Goal: Task Accomplishment & Management: Use online tool/utility

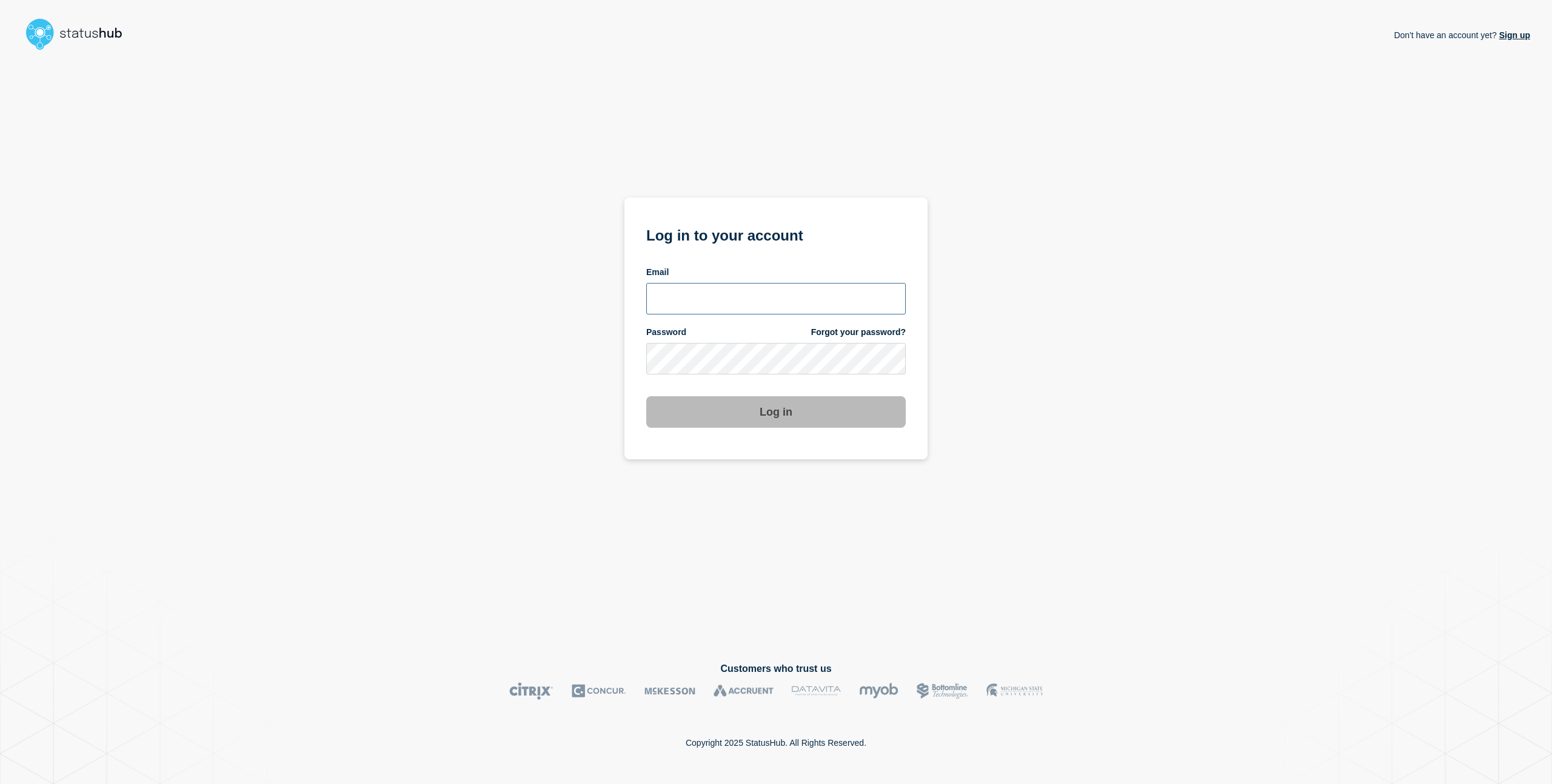
click at [691, 306] on input "email input" at bounding box center [776, 299] width 259 height 32
type input "charlo.avendanio@catonetworks.com"
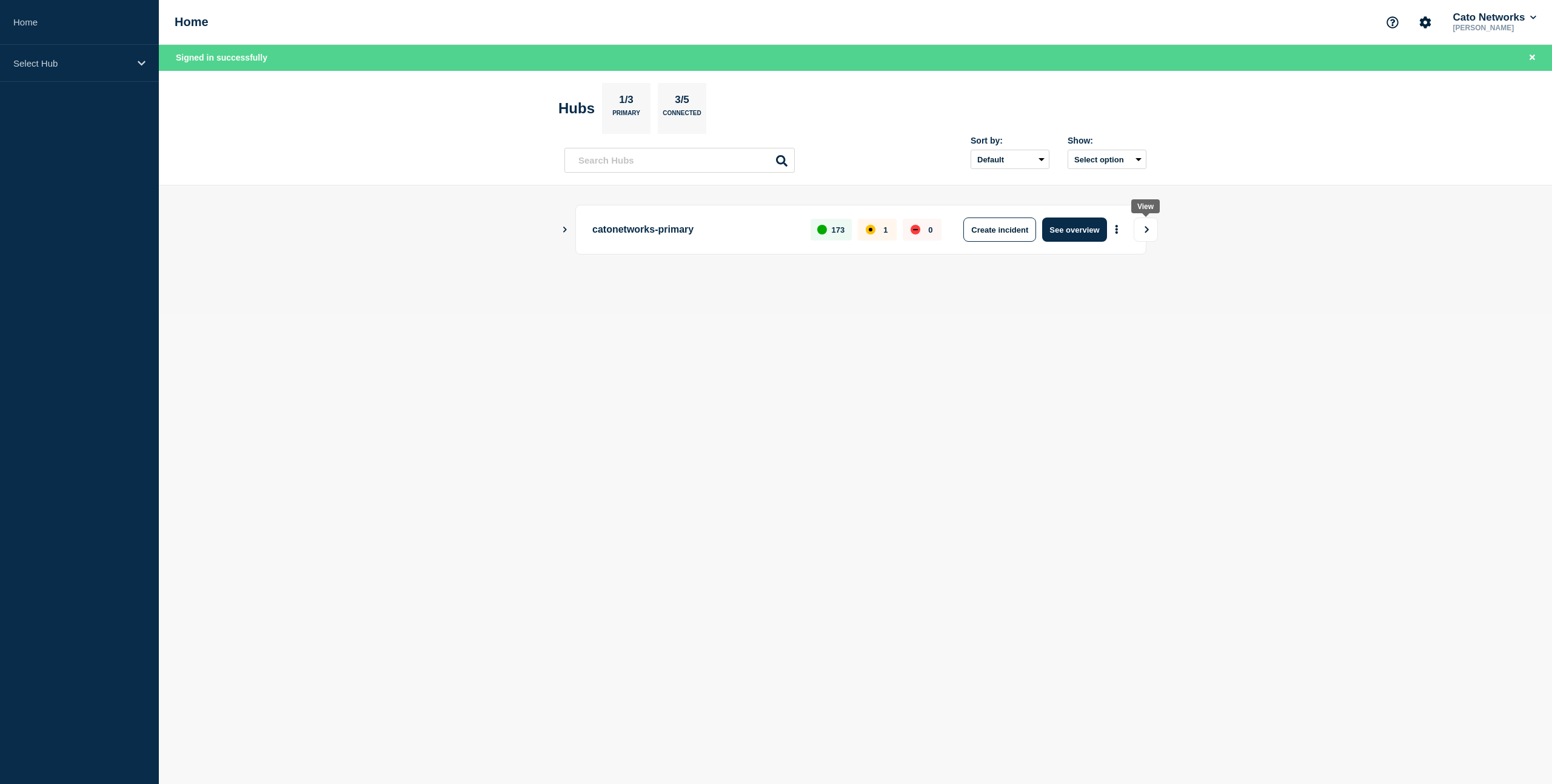
click at [1149, 232] on icon "View" at bounding box center [1147, 229] width 8 height 7
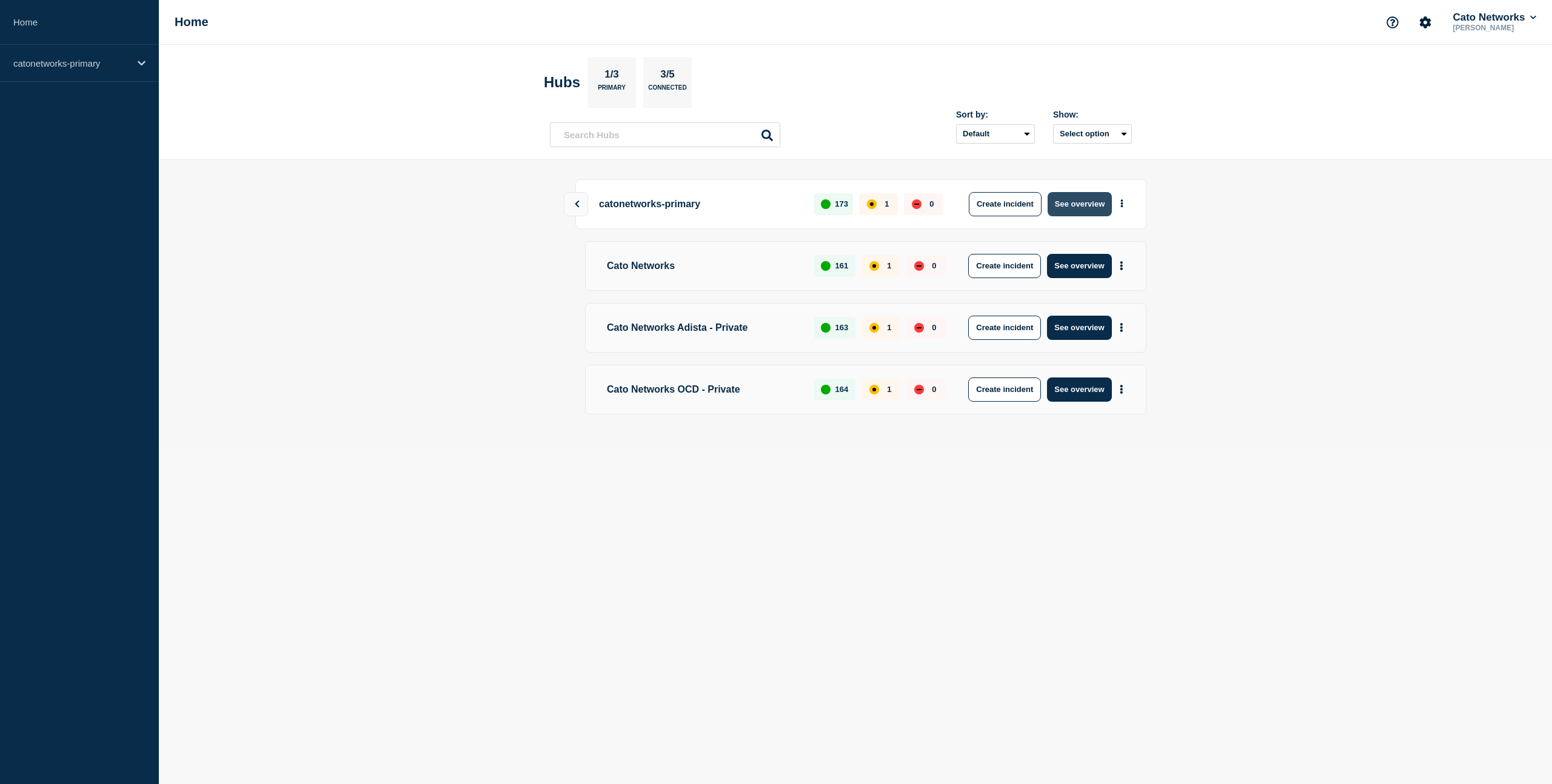
click at [1073, 198] on button "See overview" at bounding box center [1080, 204] width 64 height 25
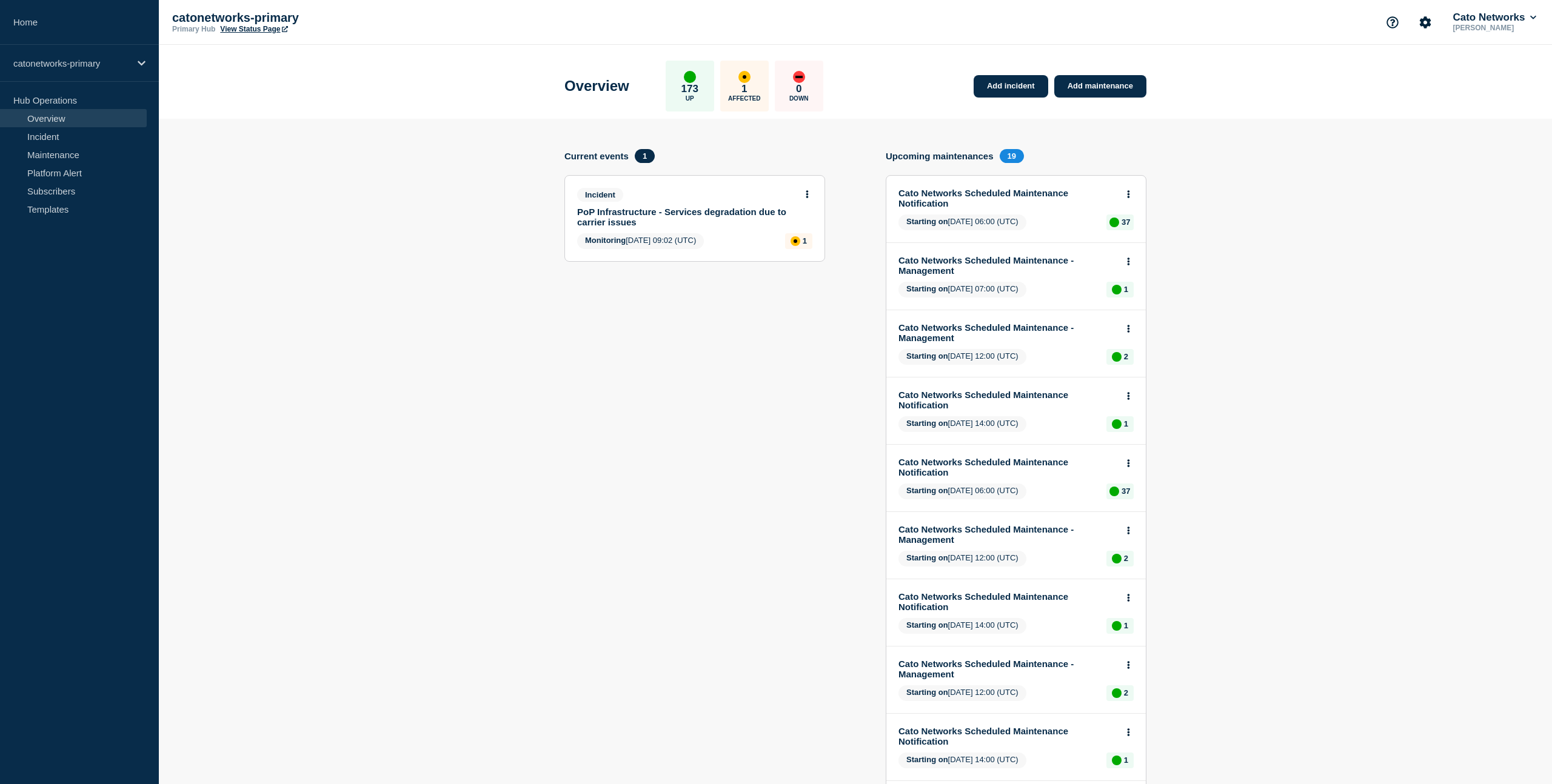
click at [747, 210] on link "PoP Infrastructure - Services degradation due to carrier issues" at bounding box center [687, 217] width 219 height 21
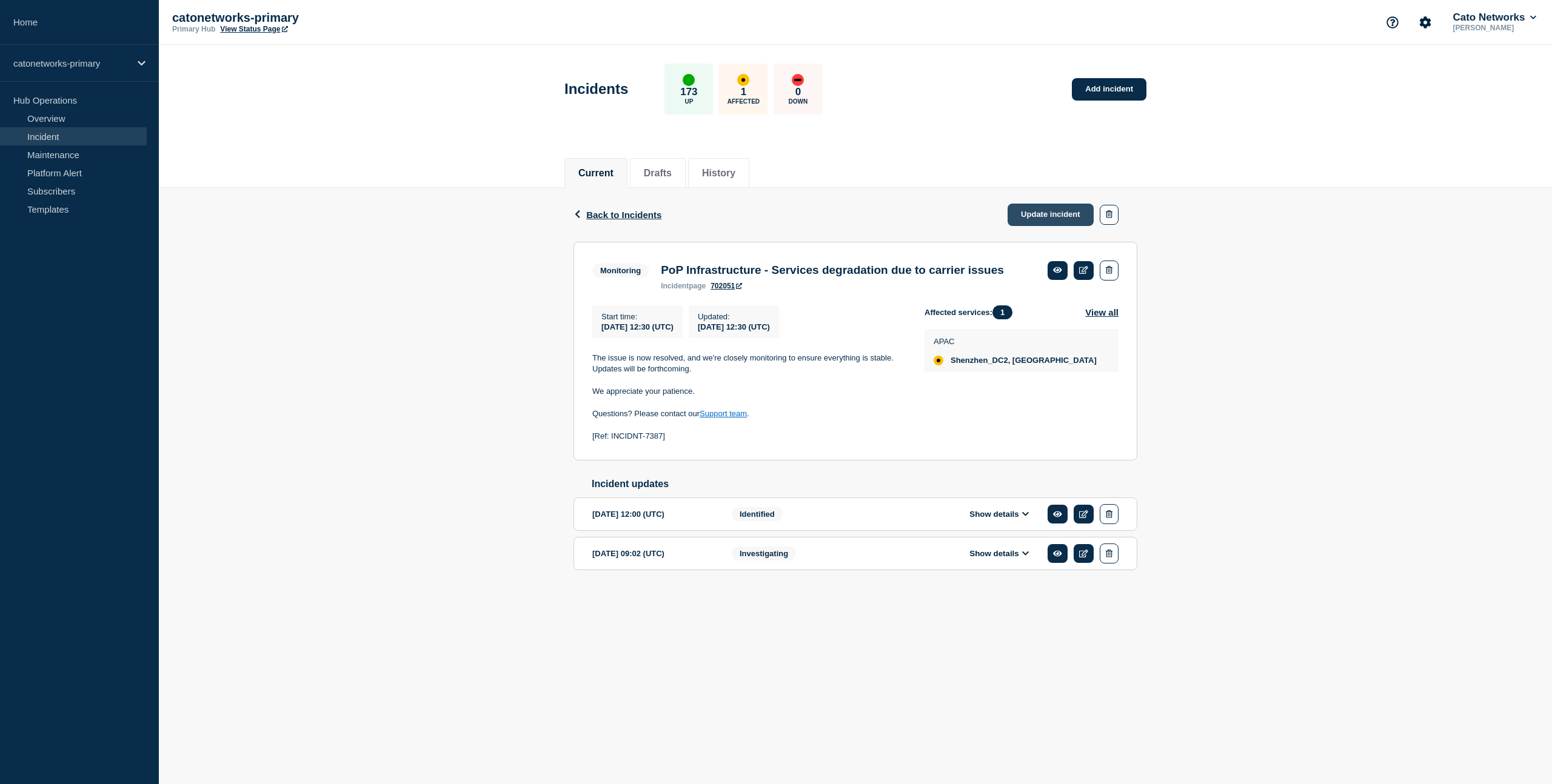
click at [1051, 214] on link "Update incident" at bounding box center [1050, 215] width 86 height 23
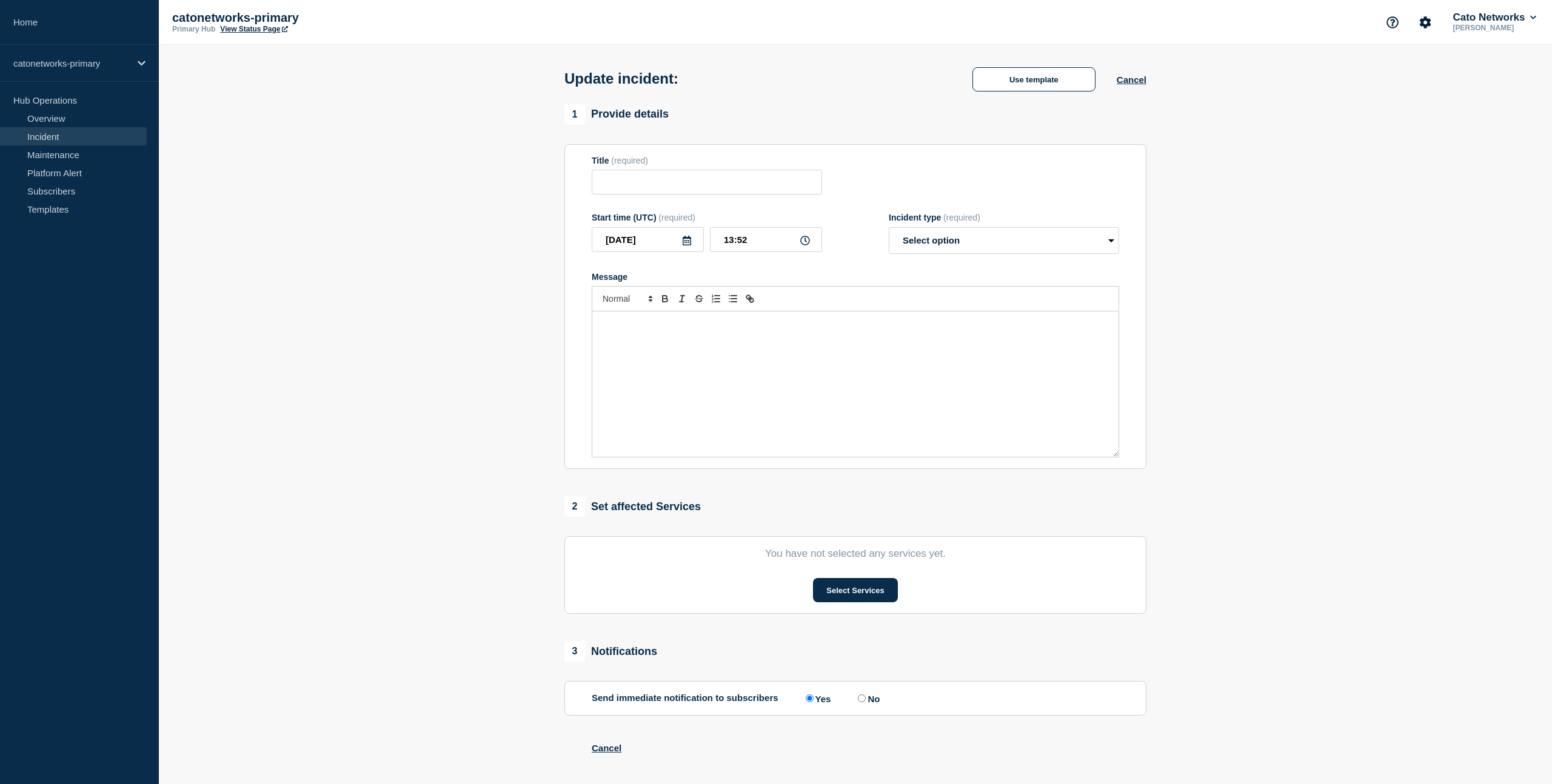
type input "PoP Infrastructure - Services degradation due to carrier issues"
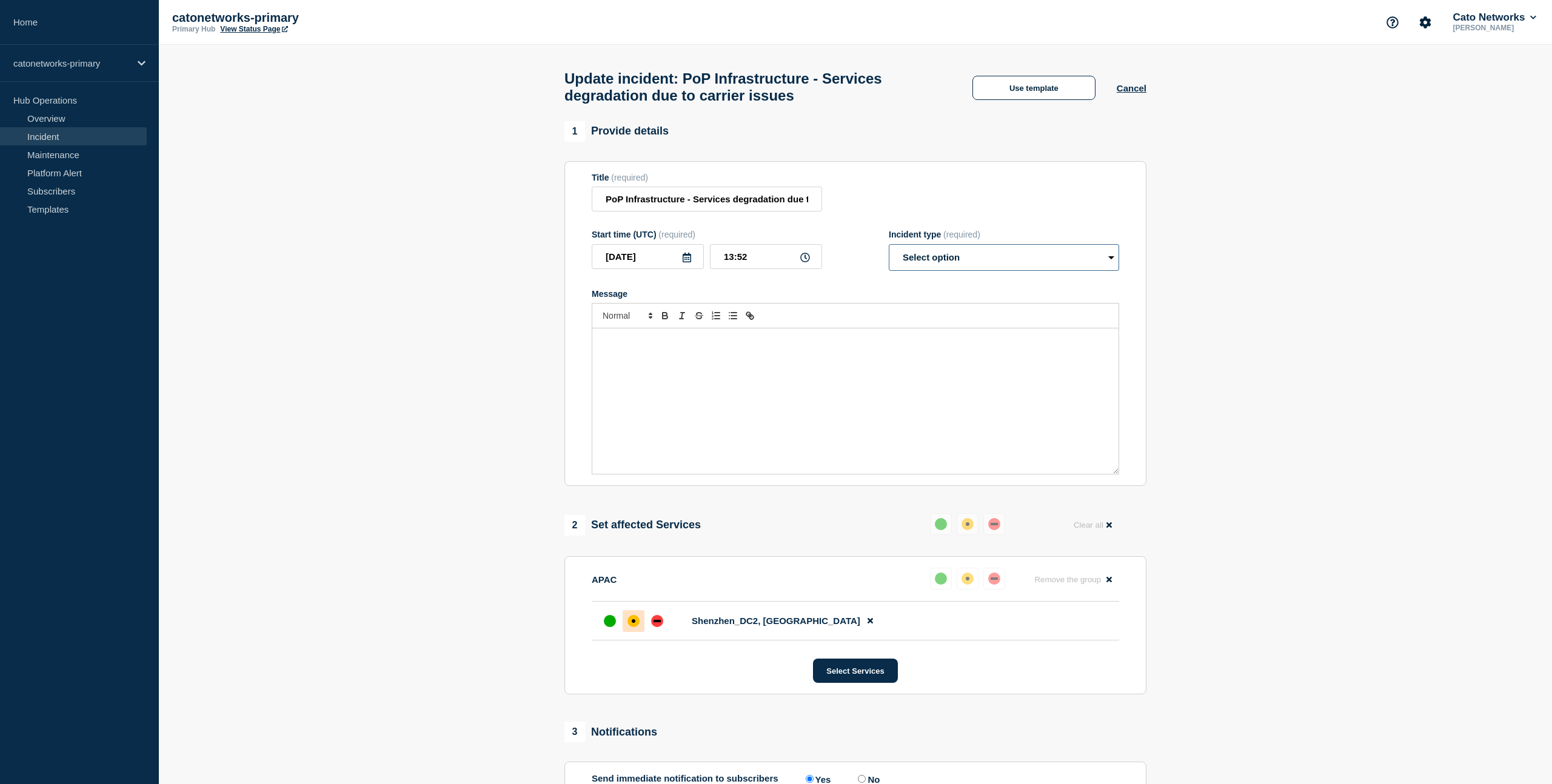
click at [975, 263] on select "Select option Investigating Identified Monitoring Resolved" at bounding box center [1003, 257] width 230 height 27
click at [1001, 90] on button "Use template" at bounding box center [1033, 88] width 123 height 25
